Goal: Task Accomplishment & Management: Use online tool/utility

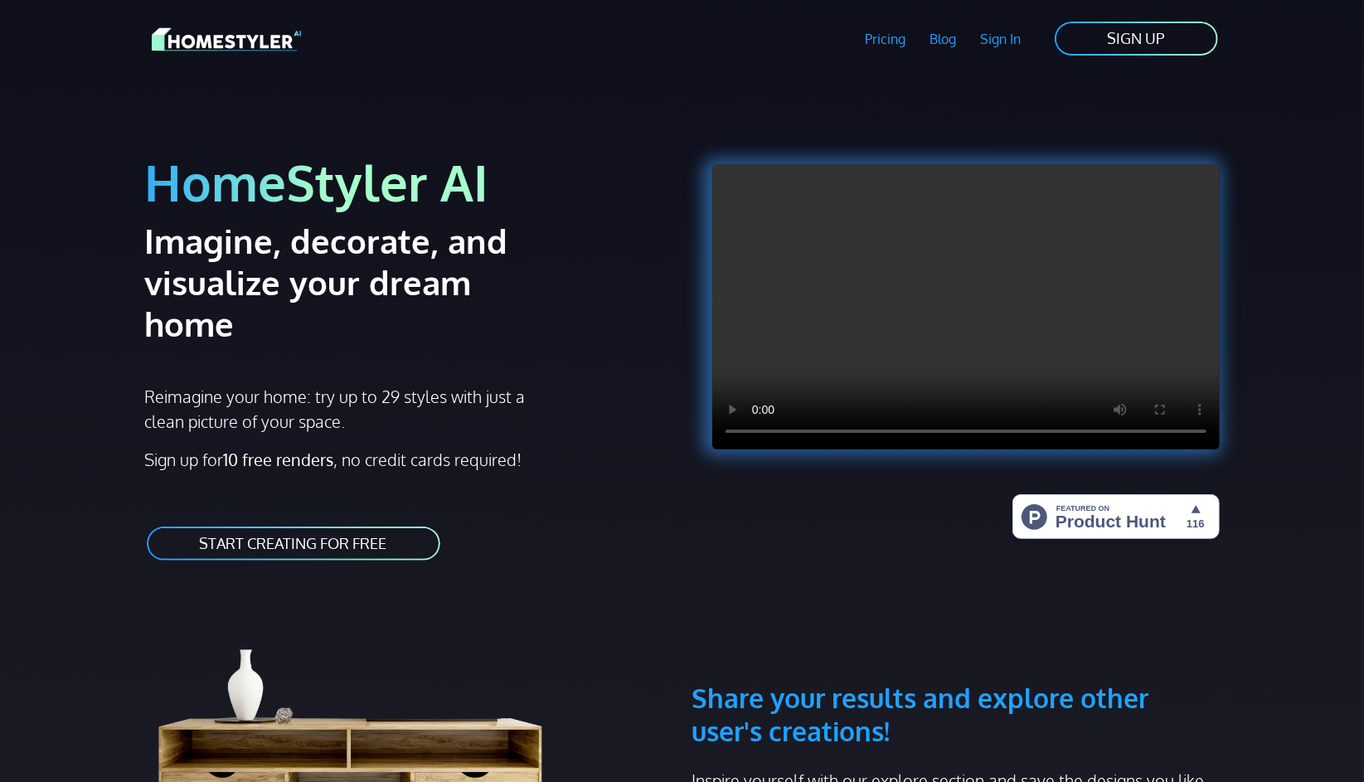
click at [372, 525] on link "START CREATING FOR FREE" at bounding box center [293, 543] width 297 height 37
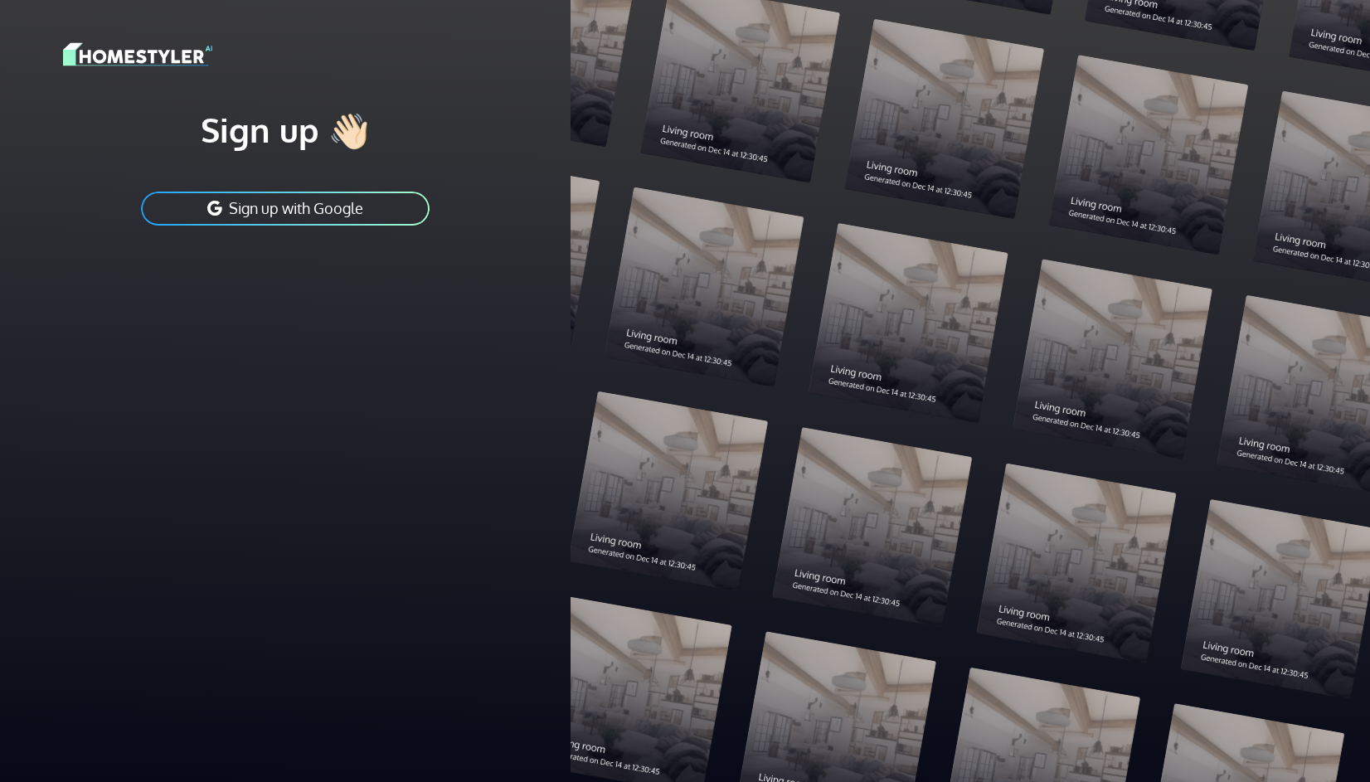
click at [376, 208] on button "Sign up with Google" at bounding box center [285, 208] width 292 height 37
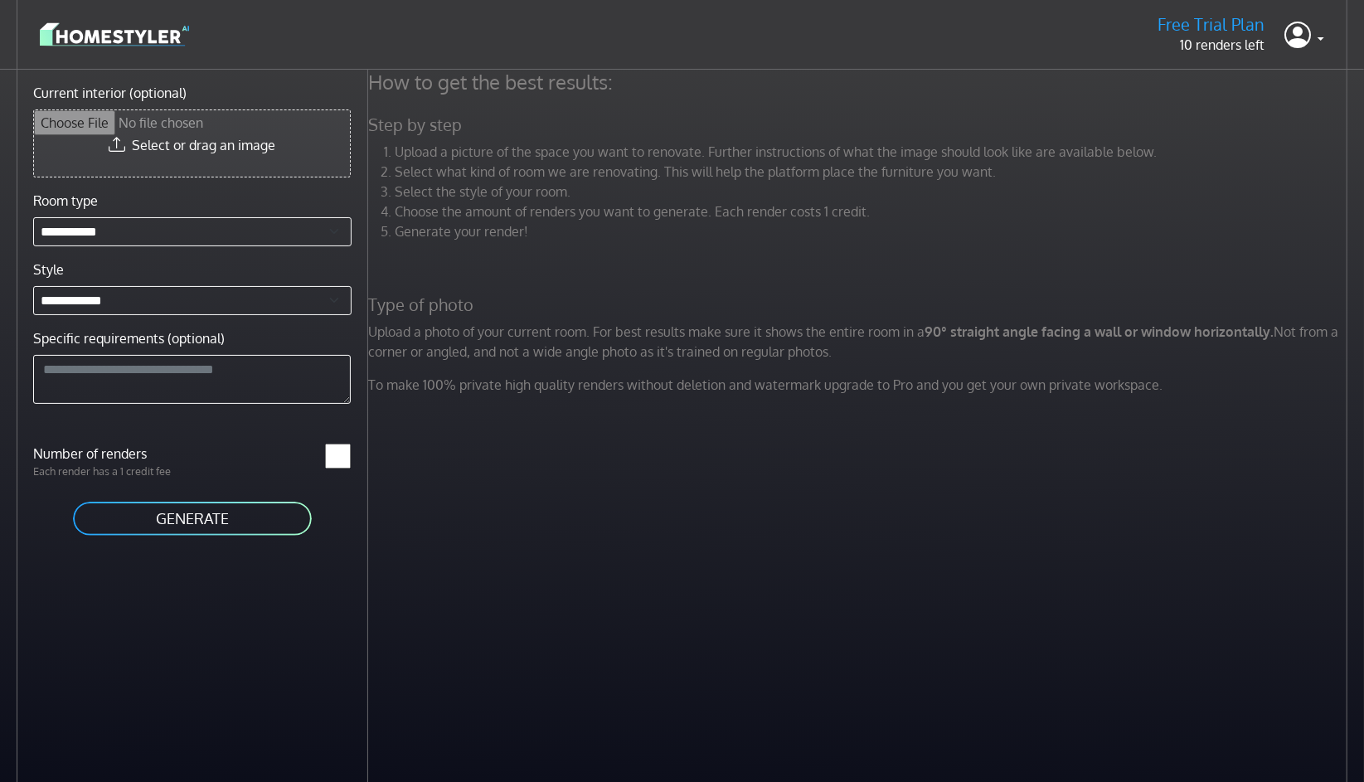
click at [167, 156] on input "Current interior (optional)" at bounding box center [192, 143] width 316 height 66
